Goal: Task Accomplishment & Management: Manage account settings

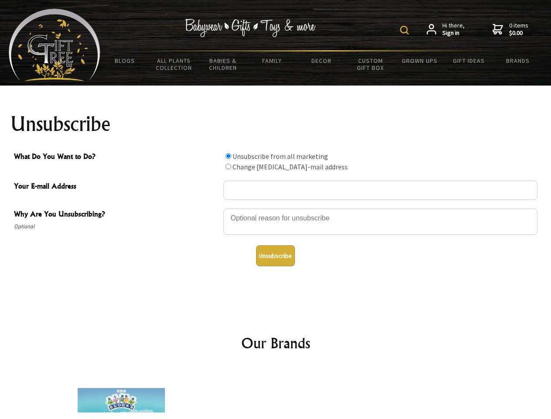
click at [406, 30] on img at bounding box center [404, 30] width 9 height 9
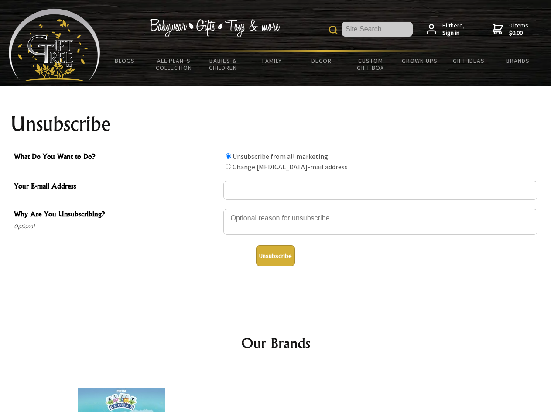
click at [276, 208] on div at bounding box center [380, 223] width 314 height 31
click at [228, 156] on input "What Do You Want to Do?" at bounding box center [229, 156] width 6 height 6
click at [228, 166] on input "What Do You Want to Do?" at bounding box center [229, 167] width 6 height 6
radio input "true"
click at [275, 256] on button "Unsubscribe" at bounding box center [275, 255] width 39 height 21
